Goal: Task Accomplishment & Management: Manage account settings

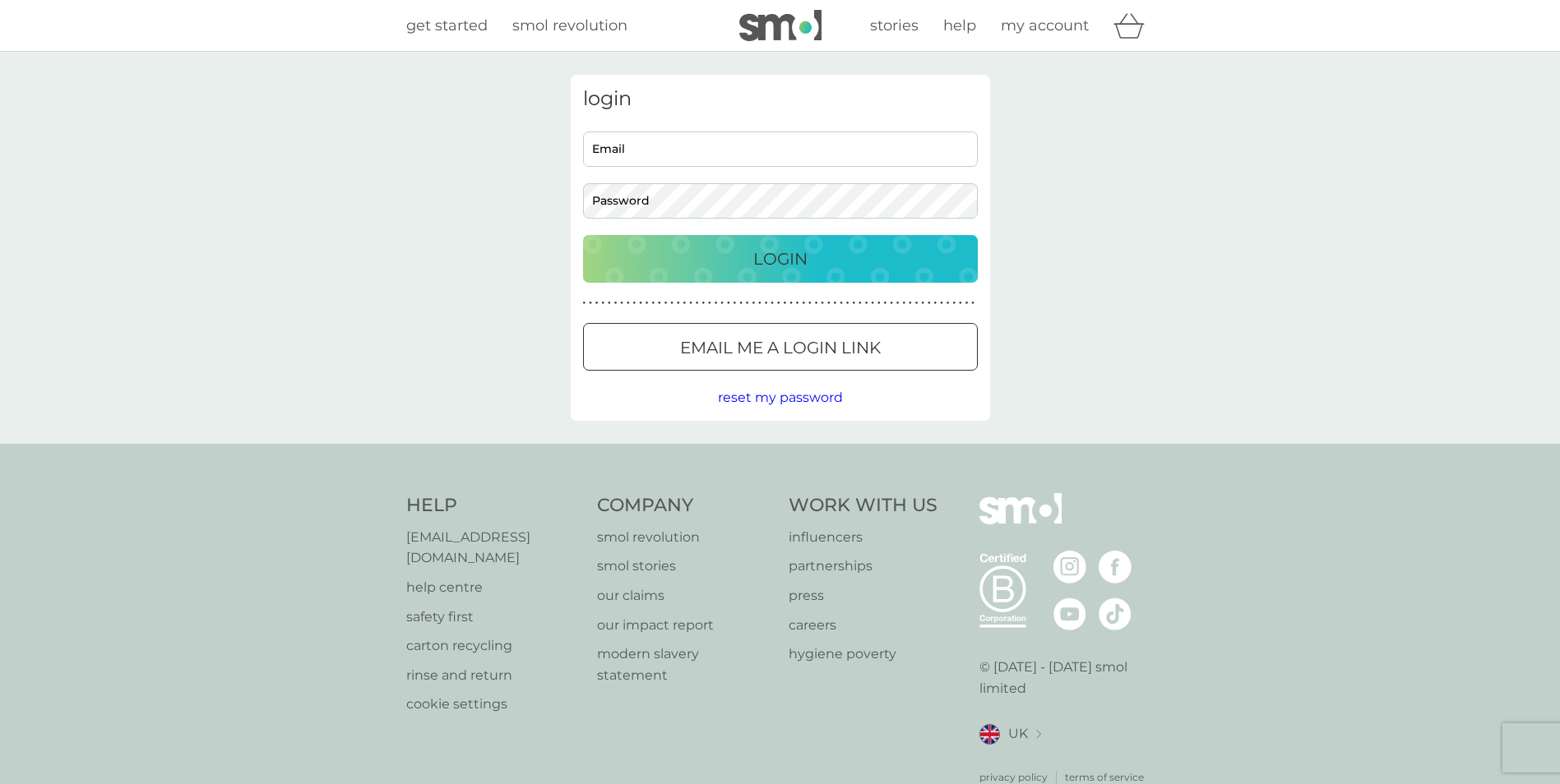
click at [704, 143] on input "Email" at bounding box center [780, 149] width 394 height 35
type input "karenmassi@hotmail.co.uk"
click at [763, 246] on p "Login" at bounding box center [781, 259] width 55 height 26
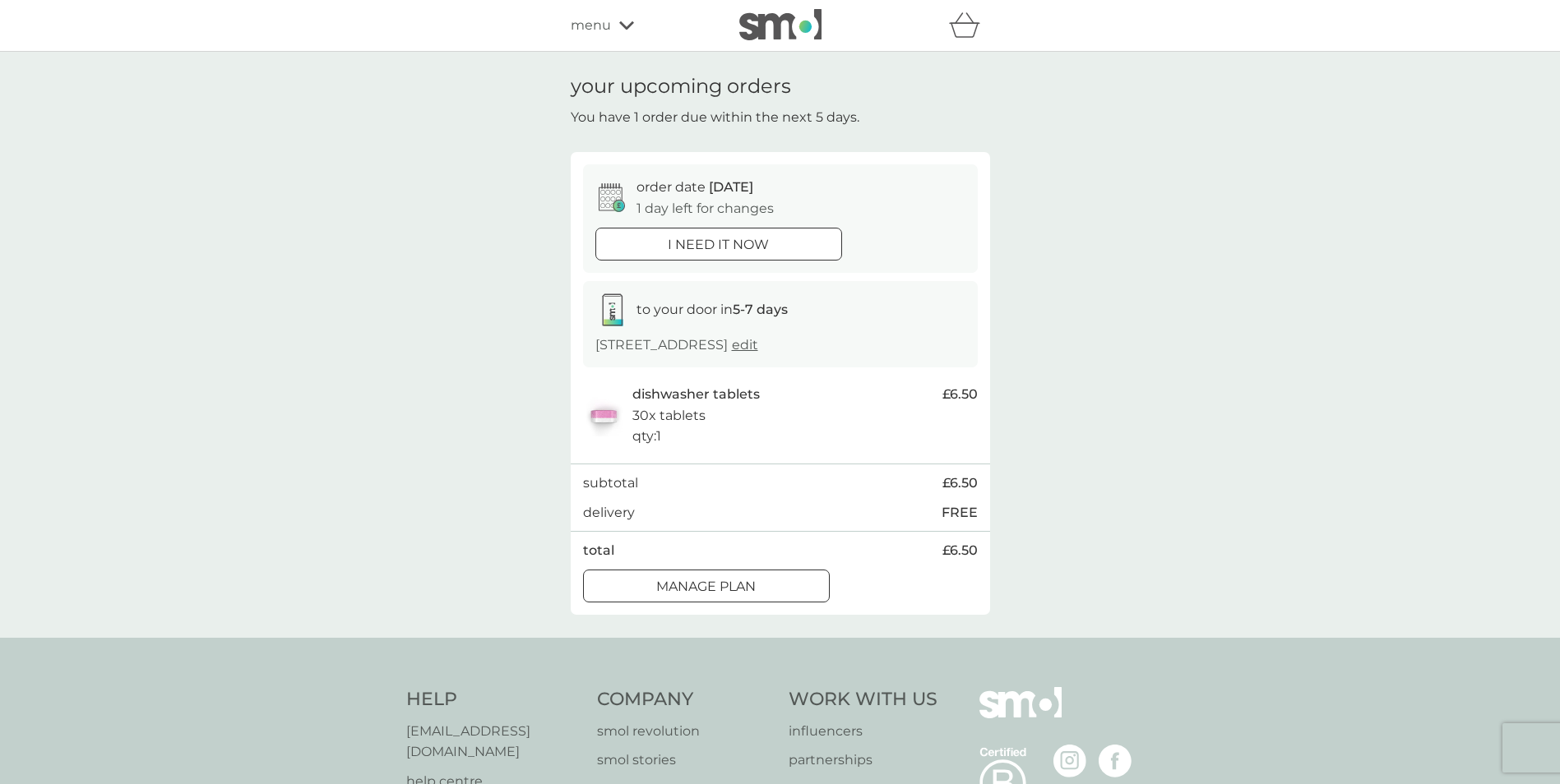
drag, startPoint x: 732, startPoint y: 592, endPoint x: 1464, endPoint y: 497, distance: 738.1
click at [732, 592] on div at bounding box center [706, 586] width 59 height 18
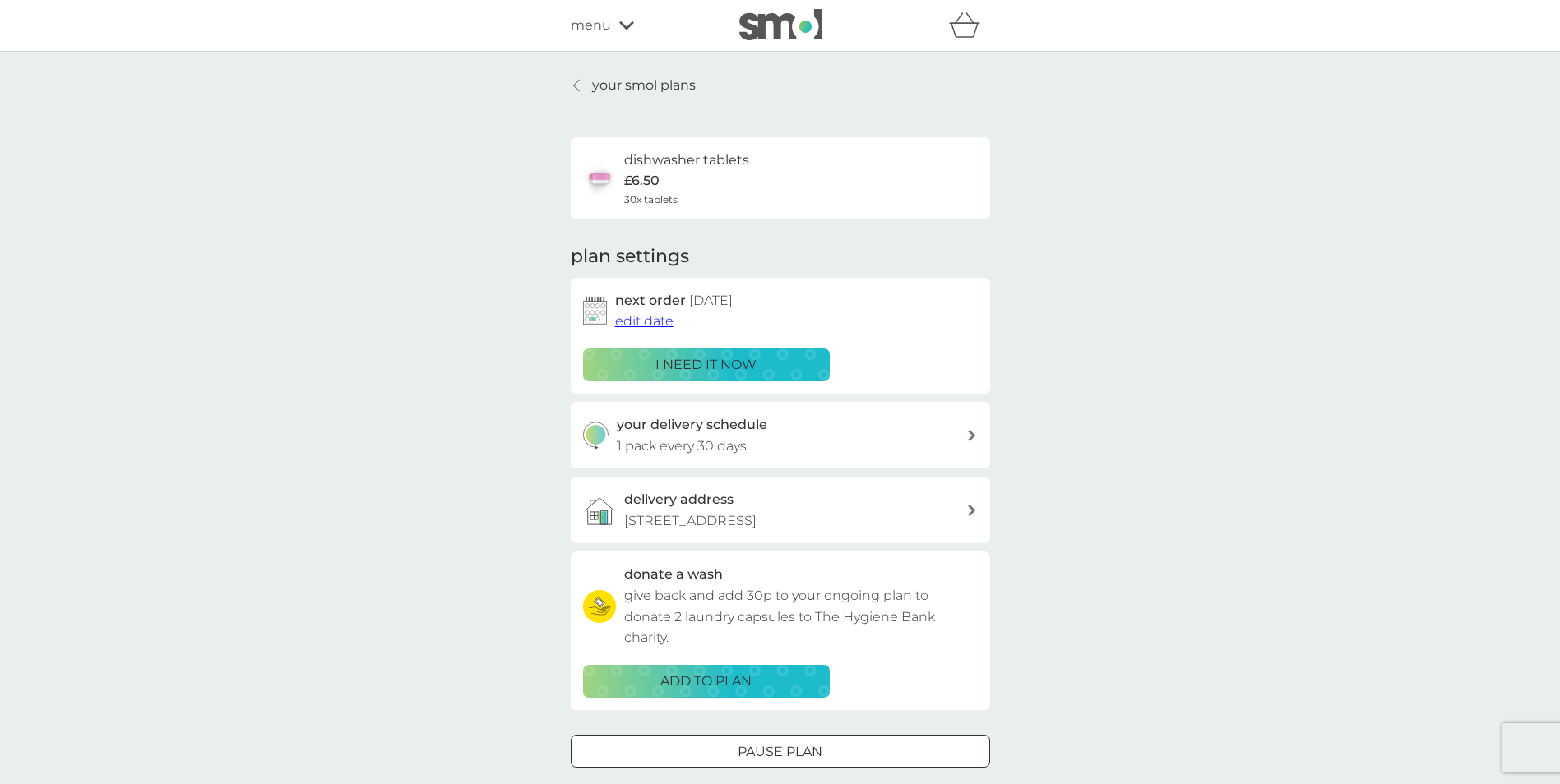
click at [638, 319] on span "edit date" at bounding box center [644, 321] width 58 height 16
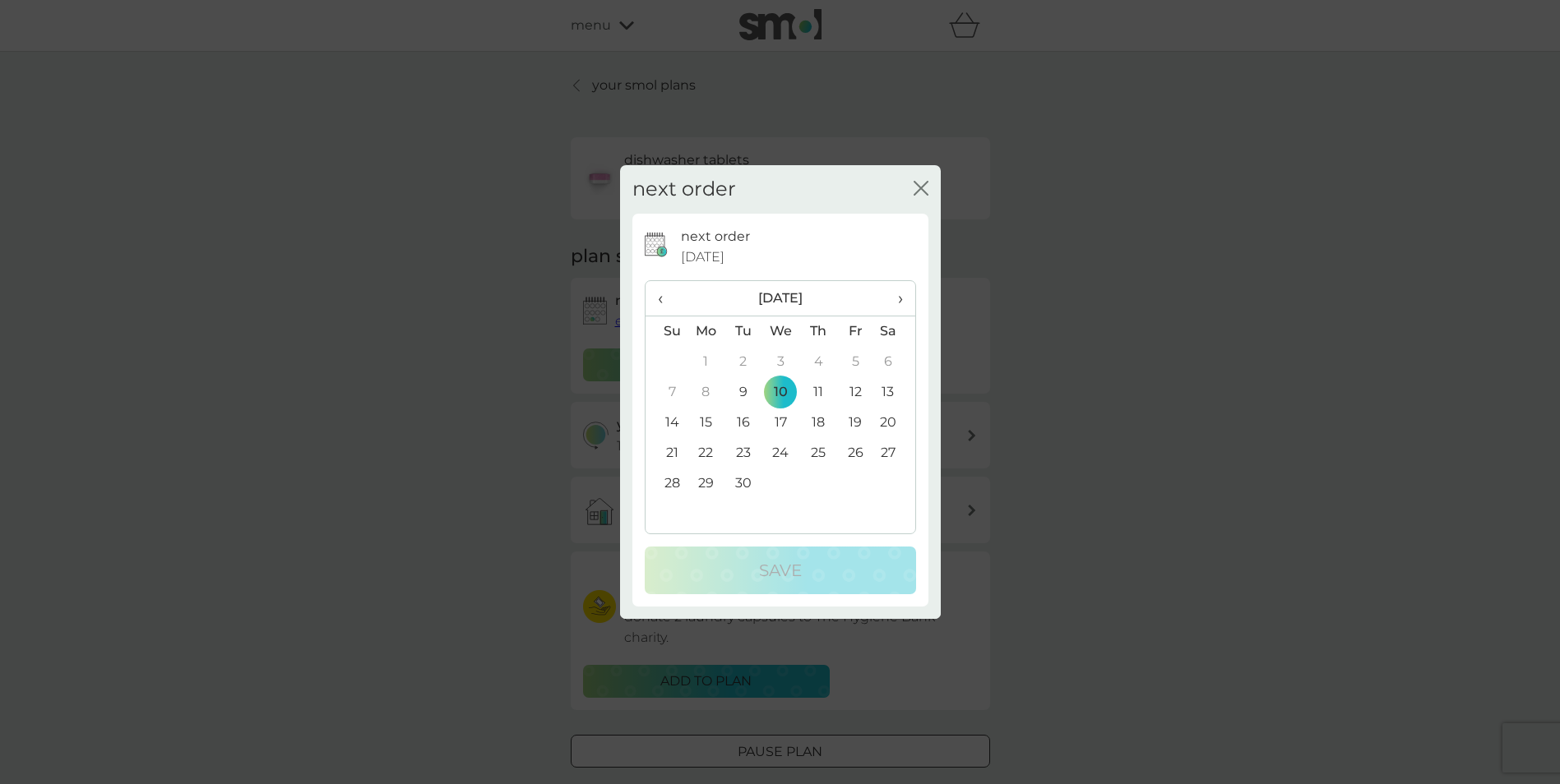
click at [789, 424] on td "17" at bounding box center [780, 422] width 38 height 30
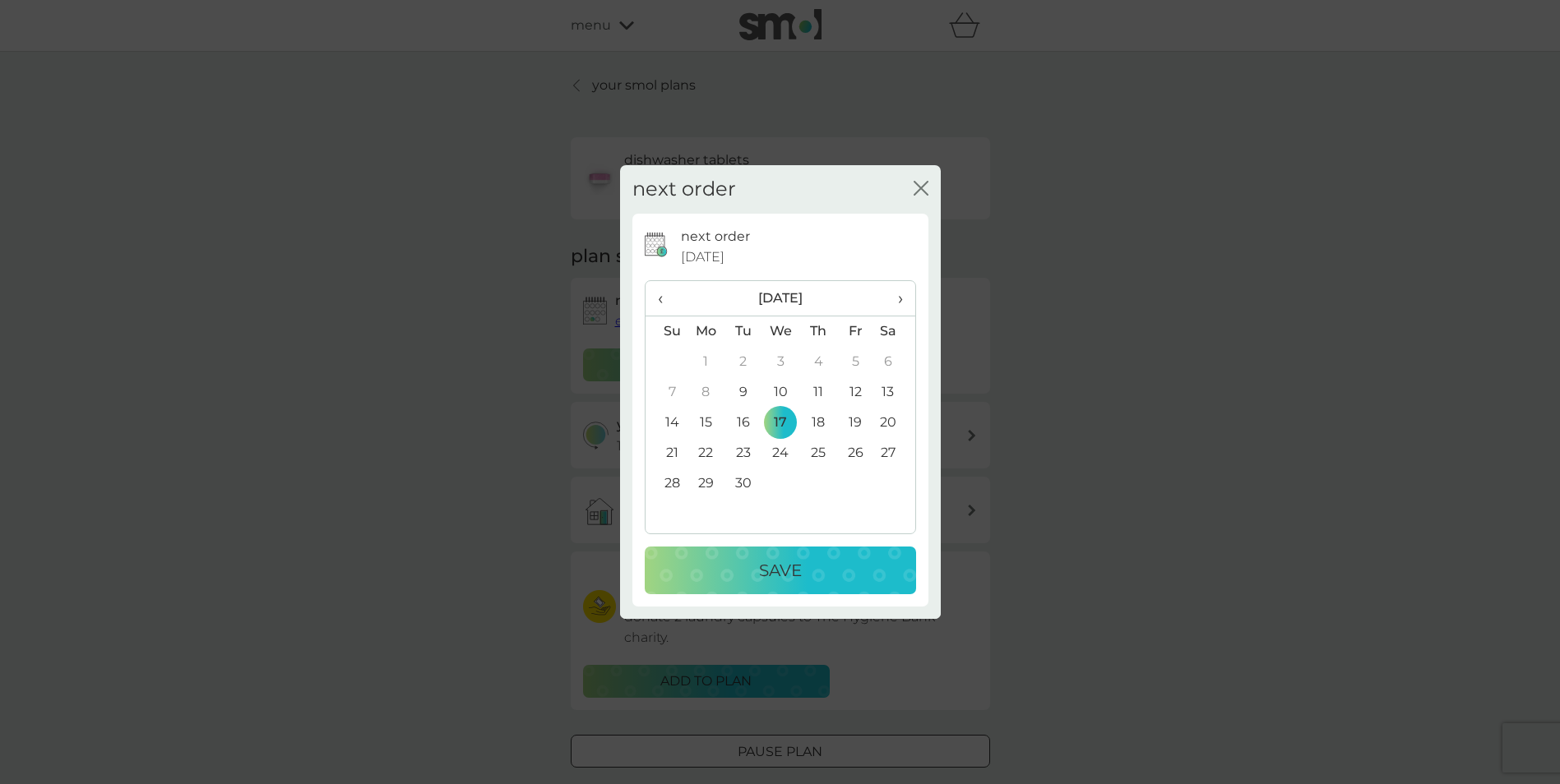
click at [769, 565] on p "Save" at bounding box center [780, 571] width 42 height 26
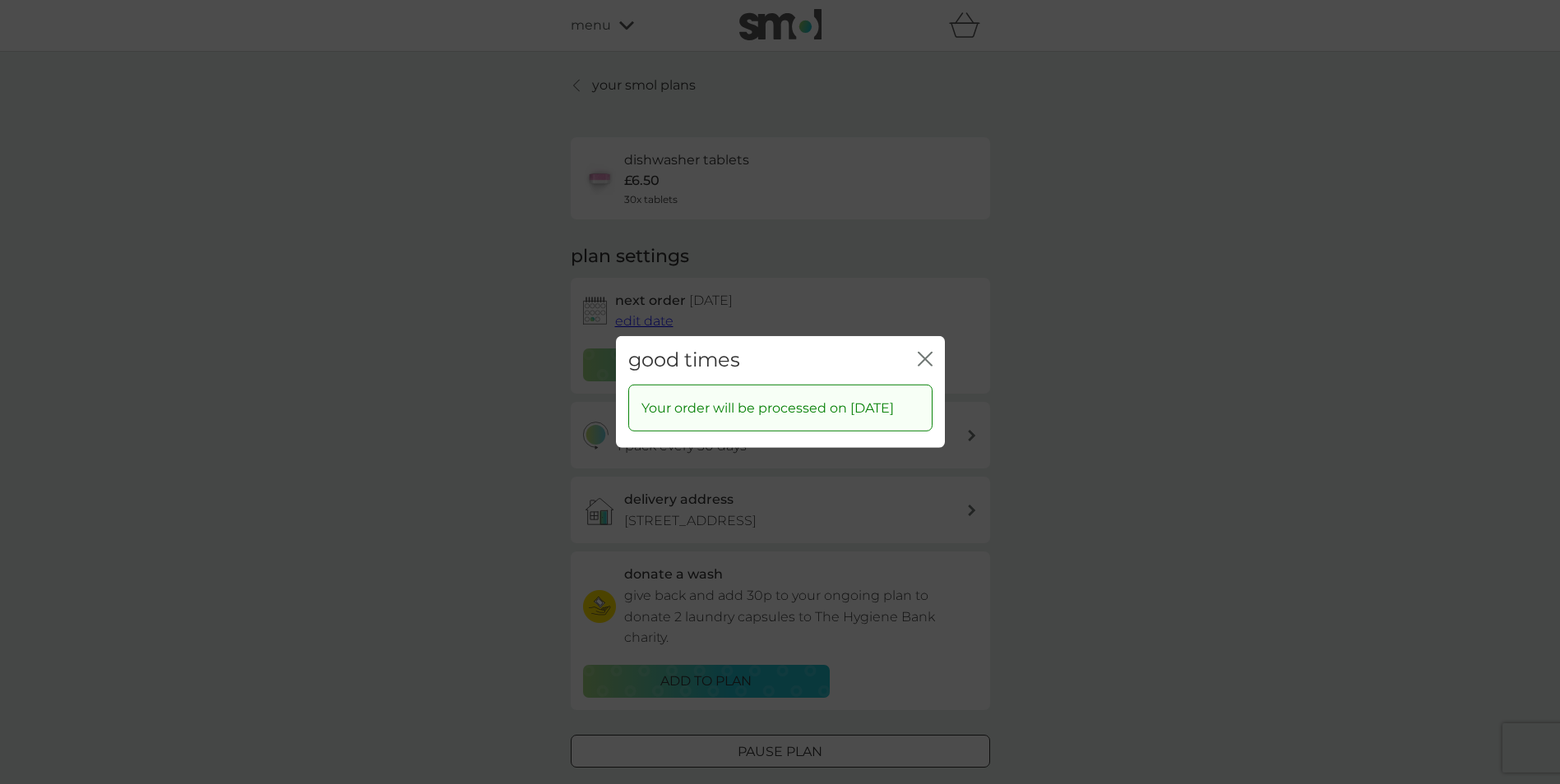
click at [926, 352] on icon "close" at bounding box center [925, 359] width 15 height 15
